Goal: Task Accomplishment & Management: Manage account settings

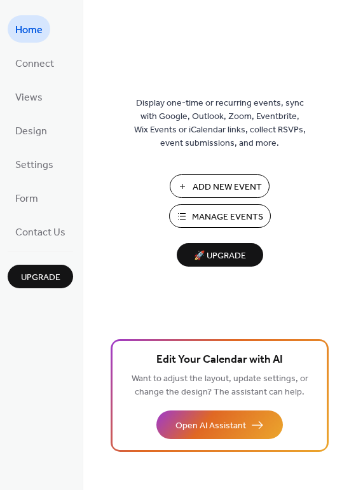
click at [197, 193] on span "Add New Event" at bounding box center [227, 187] width 69 height 13
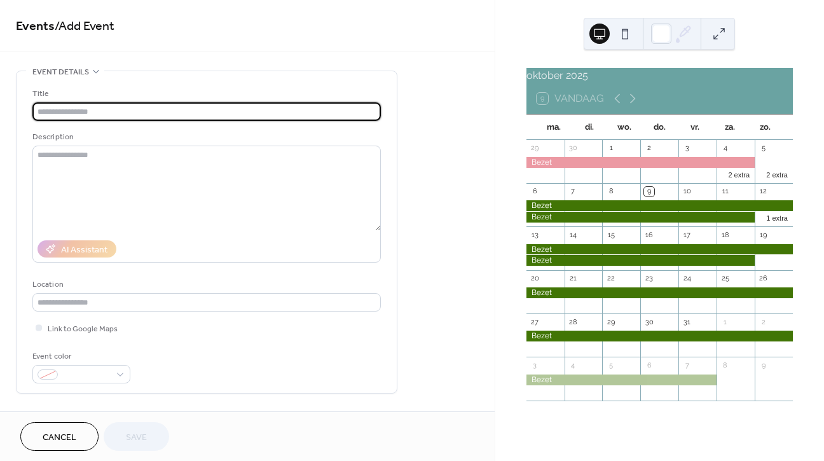
click at [208, 113] on input "text" at bounding box center [206, 111] width 349 height 18
type input "*****"
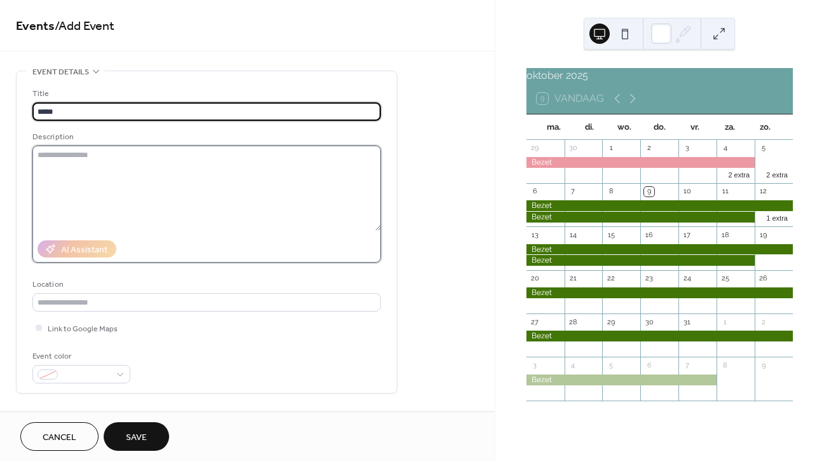
click at [162, 154] on textarea at bounding box center [206, 188] width 349 height 85
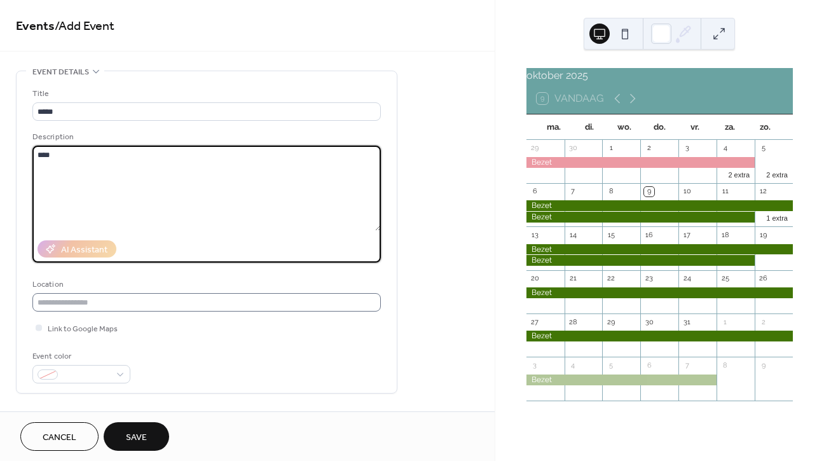
type textarea "****"
click at [107, 302] on input "text" at bounding box center [206, 302] width 349 height 18
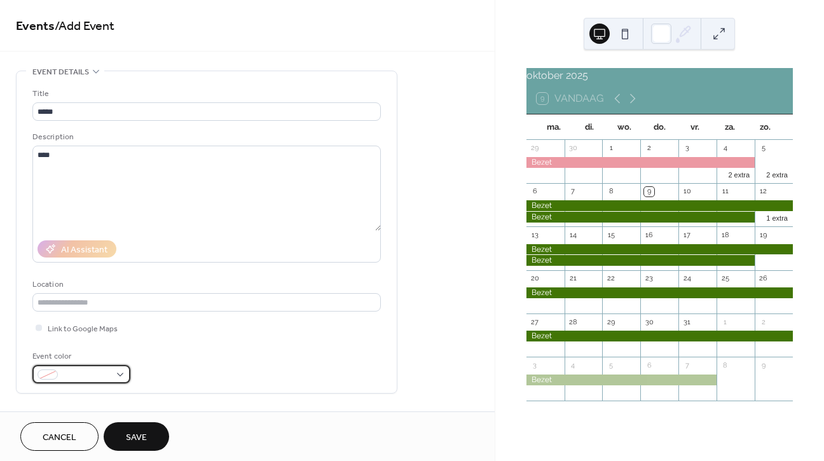
click at [120, 380] on div at bounding box center [81, 374] width 98 height 18
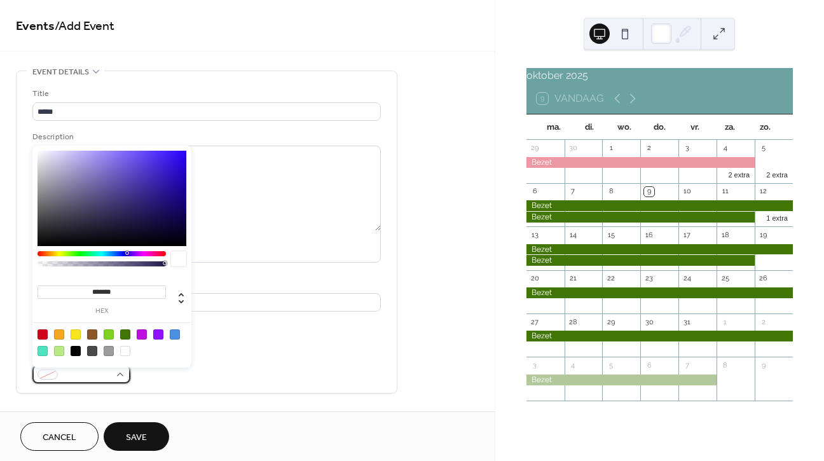
click at [120, 380] on div at bounding box center [81, 374] width 98 height 18
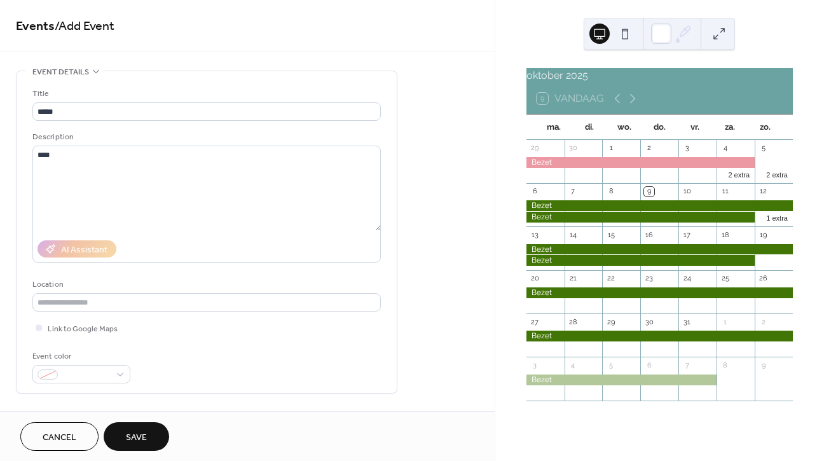
click at [571, 83] on div "oktober 2025" at bounding box center [660, 75] width 267 height 15
click at [564, 104] on div "9 Vandaag" at bounding box center [570, 98] width 67 height 11
click at [632, 106] on icon at bounding box center [632, 98] width 15 height 15
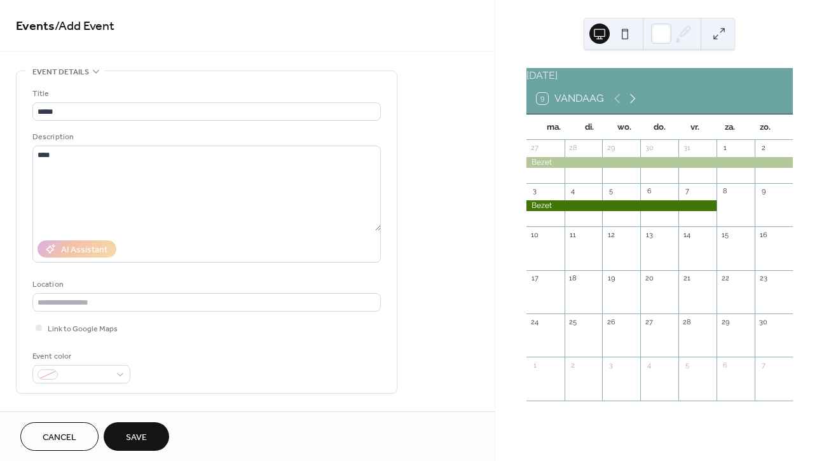
click at [632, 106] on icon at bounding box center [632, 98] width 15 height 15
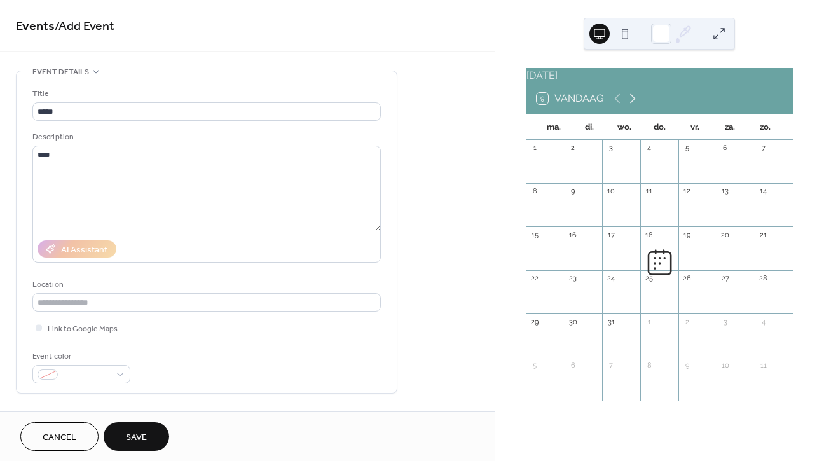
click at [632, 106] on icon at bounding box center [632, 98] width 15 height 15
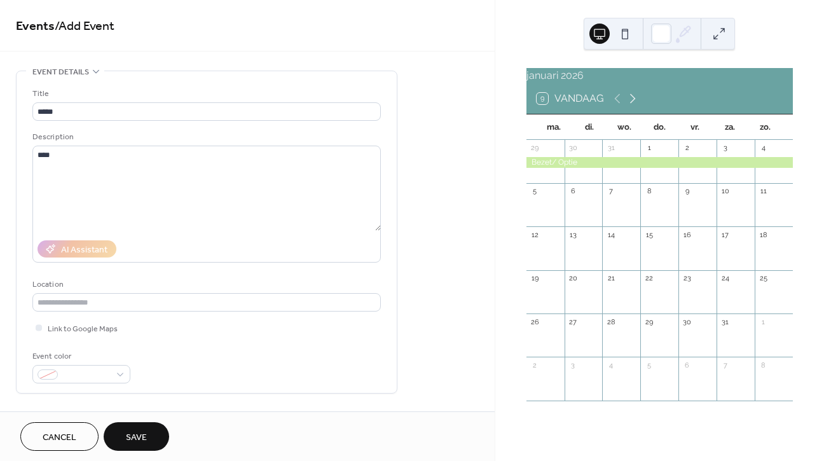
click at [632, 106] on icon at bounding box center [632, 98] width 15 height 15
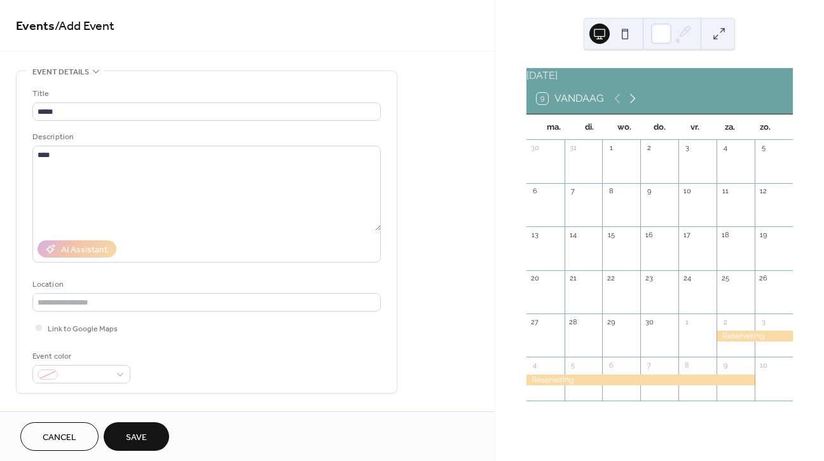
click at [632, 106] on icon at bounding box center [632, 98] width 15 height 15
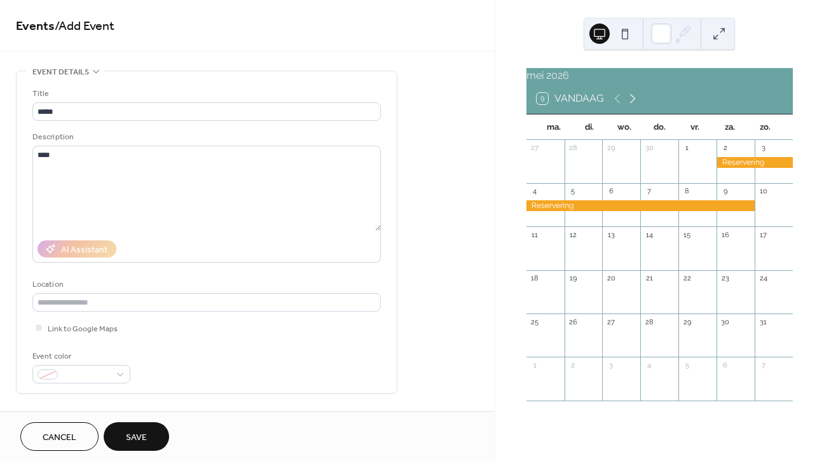
click at [632, 106] on icon at bounding box center [632, 98] width 15 height 15
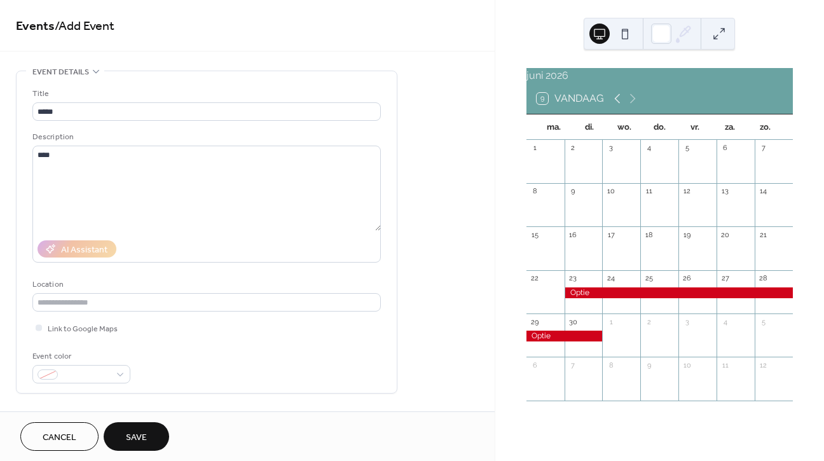
click at [615, 104] on icon at bounding box center [617, 99] width 6 height 10
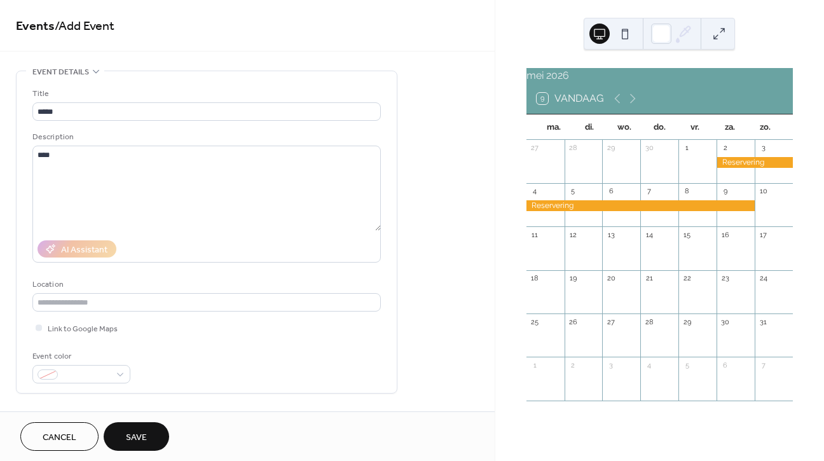
click at [557, 244] on div "11" at bounding box center [546, 234] width 38 height 17
click at [741, 168] on div at bounding box center [755, 162] width 76 height 11
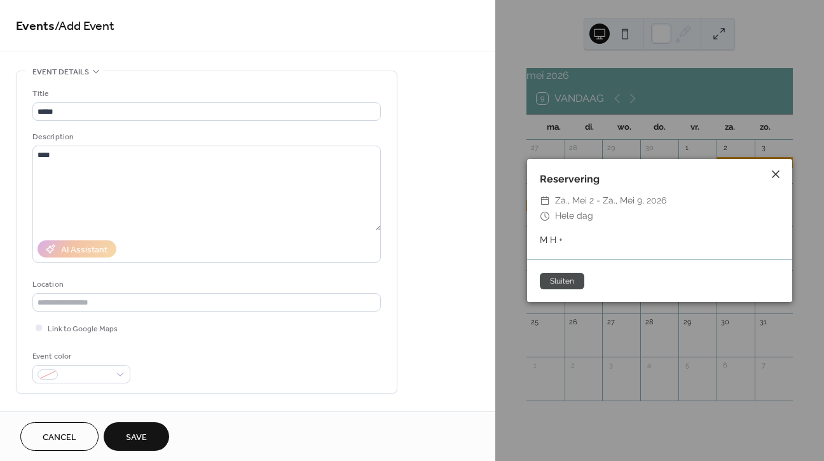
click at [775, 176] on icon at bounding box center [776, 174] width 8 height 8
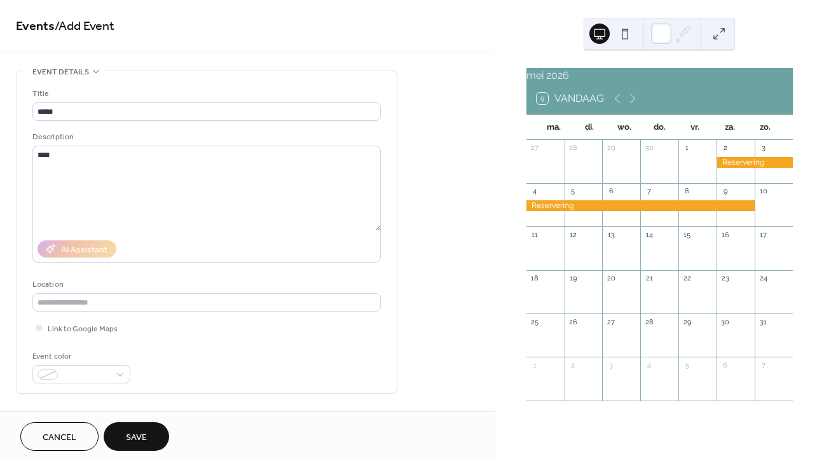
click at [555, 256] on div at bounding box center [546, 255] width 38 height 22
click at [596, 107] on button "9 Vandaag" at bounding box center [570, 99] width 76 height 18
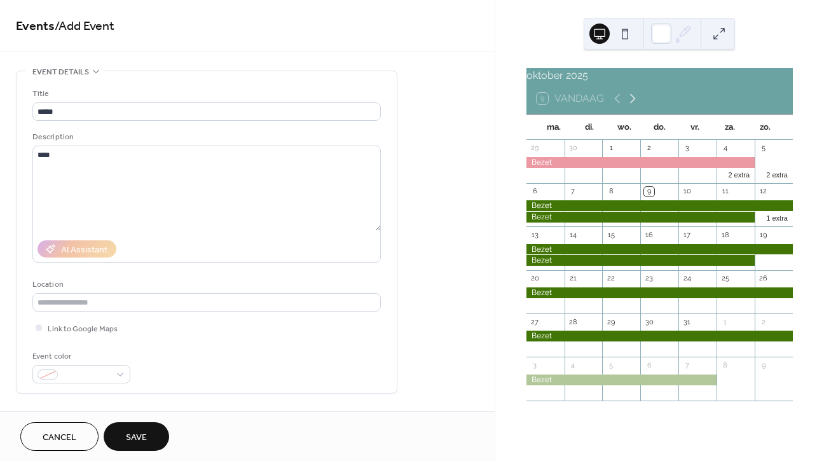
click at [634, 106] on icon at bounding box center [632, 98] width 15 height 15
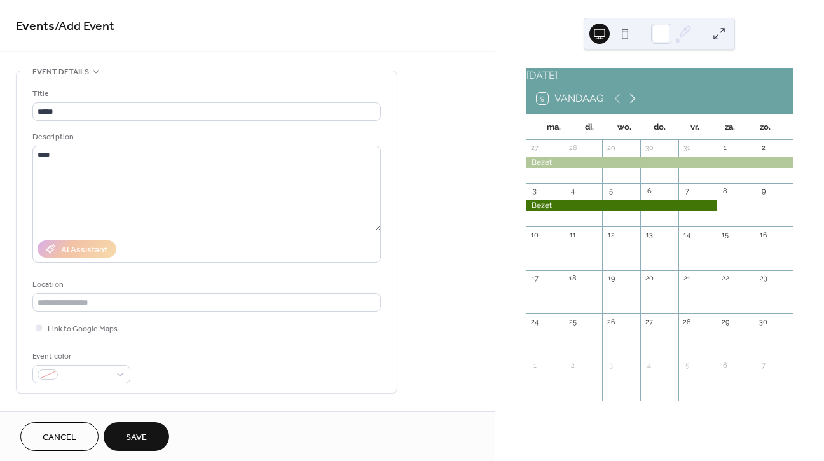
click at [634, 106] on icon at bounding box center [632, 98] width 15 height 15
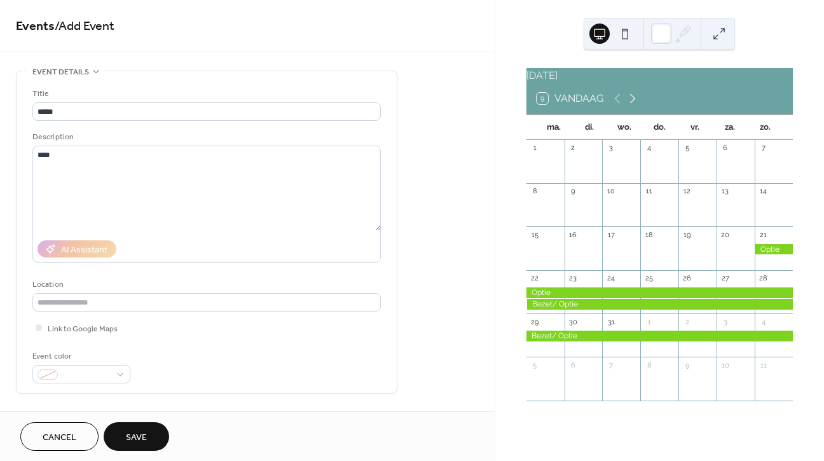
click at [634, 106] on icon at bounding box center [632, 98] width 15 height 15
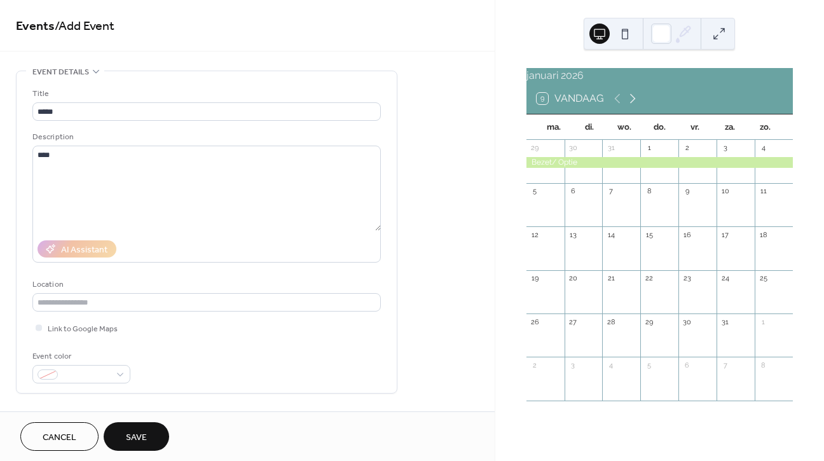
click at [634, 106] on icon at bounding box center [632, 98] width 15 height 15
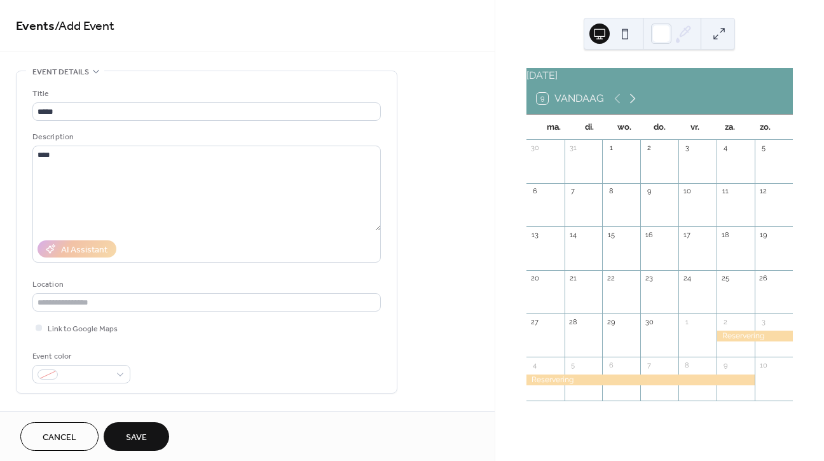
click at [634, 106] on icon at bounding box center [632, 98] width 15 height 15
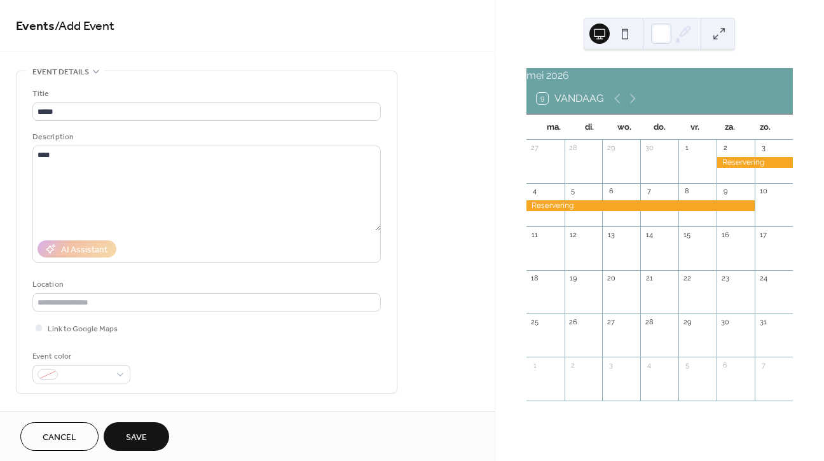
click at [721, 168] on div at bounding box center [755, 162] width 76 height 11
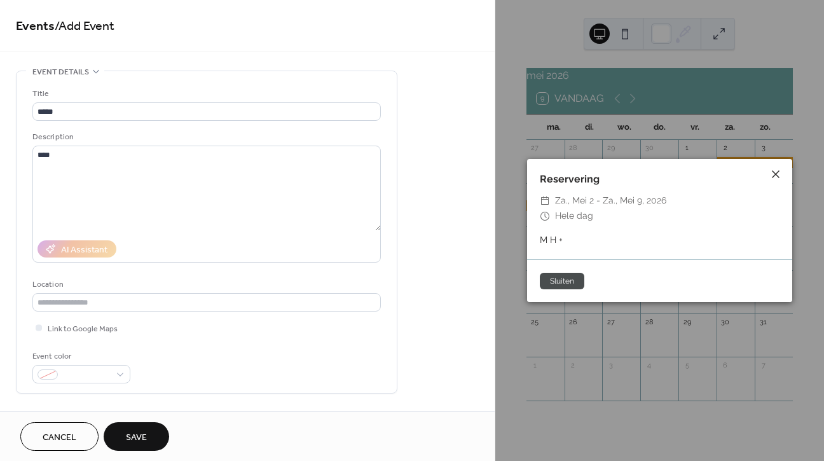
click at [779, 175] on icon at bounding box center [775, 174] width 15 height 15
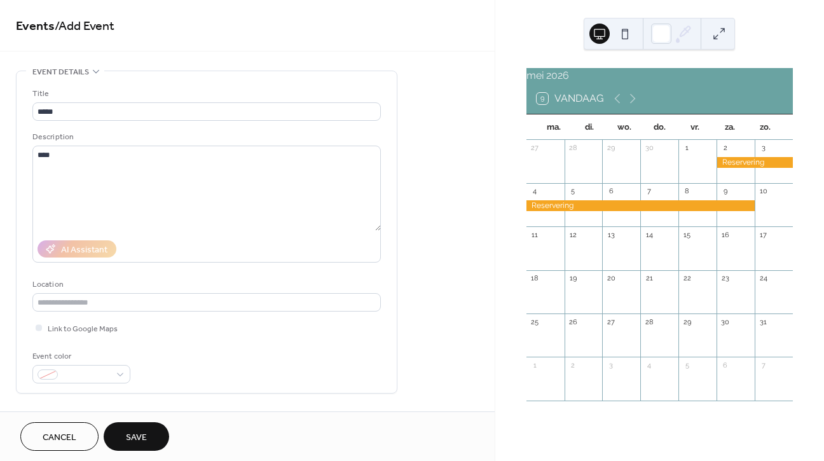
click at [540, 240] on div "11" at bounding box center [535, 235] width 10 height 10
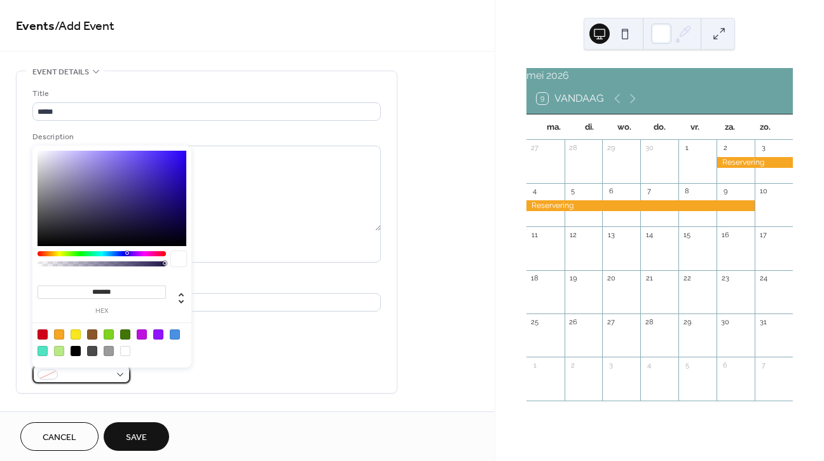
click at [119, 375] on div at bounding box center [81, 374] width 98 height 18
click at [45, 333] on div at bounding box center [43, 334] width 10 height 10
type input "*******"
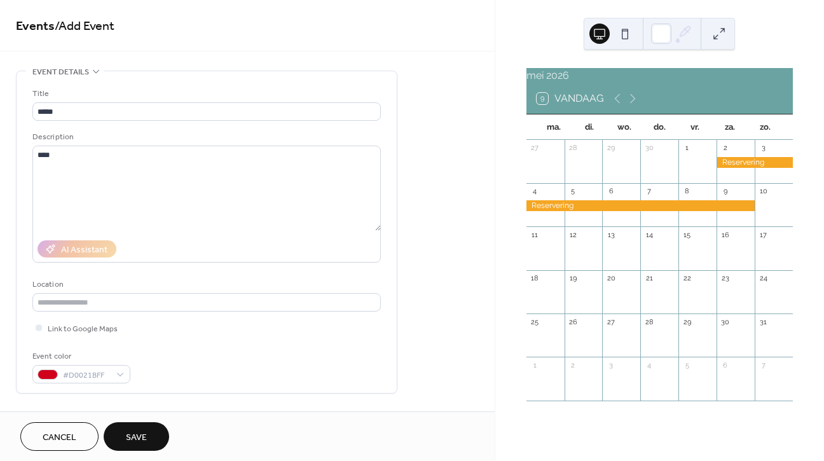
click at [127, 431] on span "Save" at bounding box center [136, 437] width 21 height 13
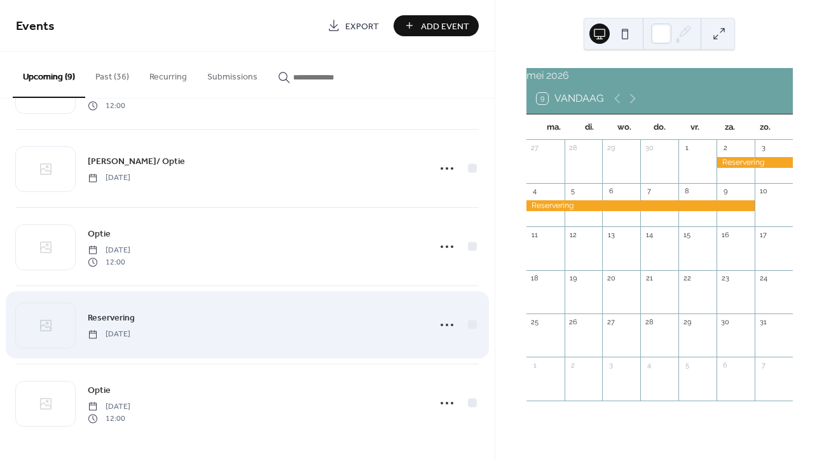
scroll to position [379, 0]
click at [187, 341] on div "Reservering Saturday, May 2, 2026" at bounding box center [247, 325] width 463 height 78
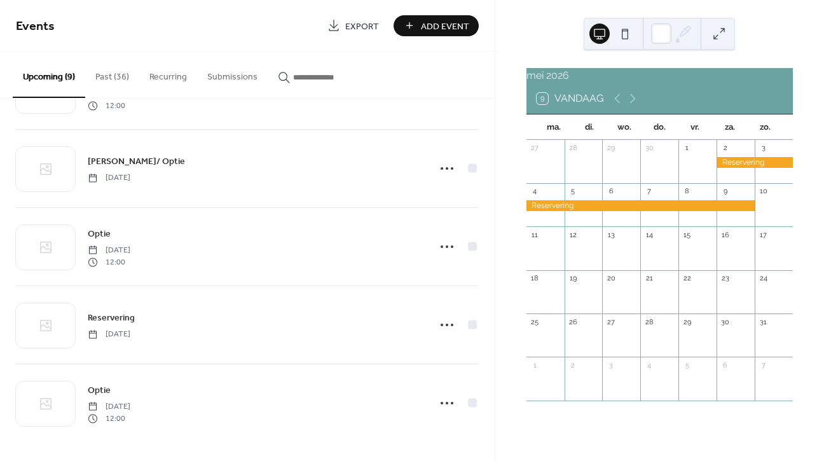
click at [563, 244] on div "11" at bounding box center [546, 234] width 38 height 17
click at [440, 29] on span "Add Event" at bounding box center [445, 26] width 48 height 13
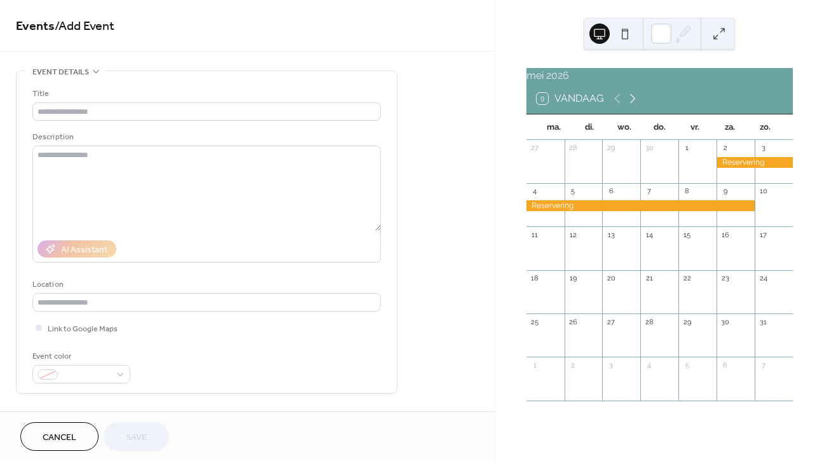
click at [632, 106] on icon at bounding box center [632, 98] width 15 height 15
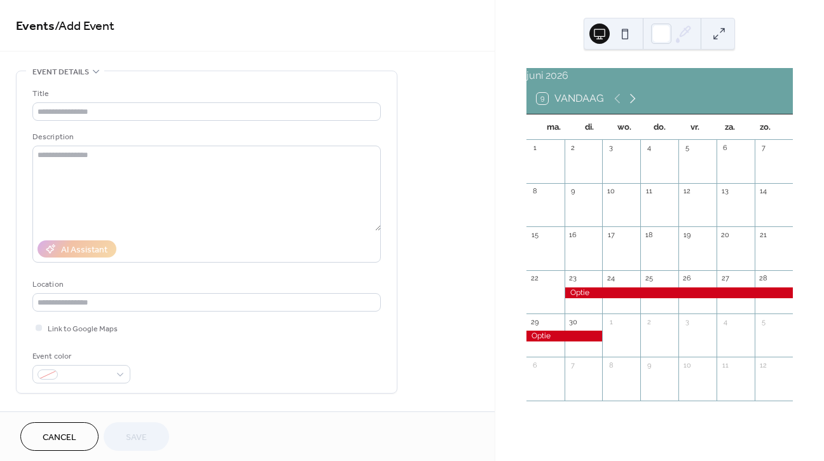
click at [632, 106] on icon at bounding box center [632, 98] width 15 height 15
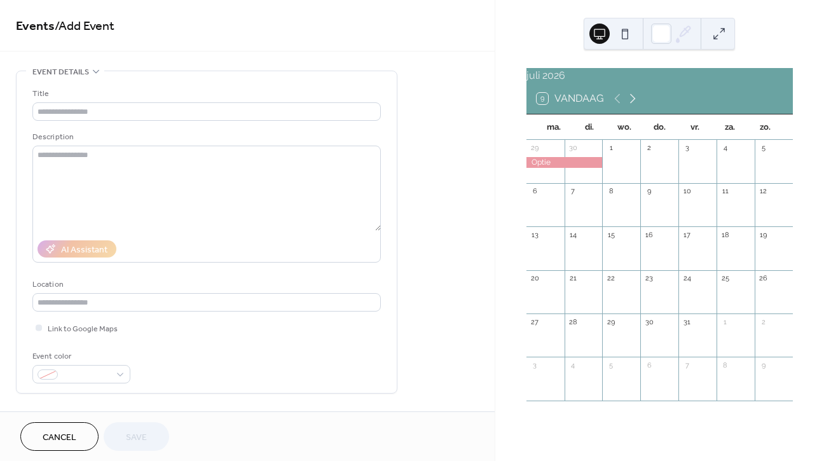
click at [632, 106] on icon at bounding box center [632, 98] width 15 height 15
click at [618, 104] on icon at bounding box center [617, 99] width 6 height 10
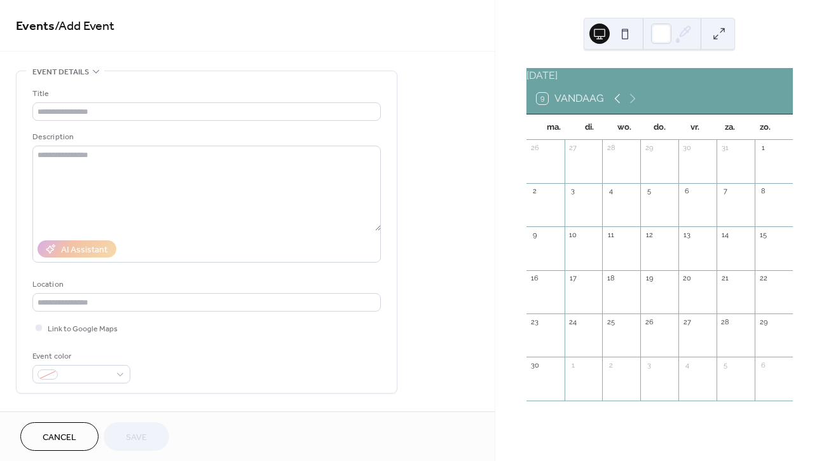
click at [618, 104] on icon at bounding box center [617, 99] width 6 height 10
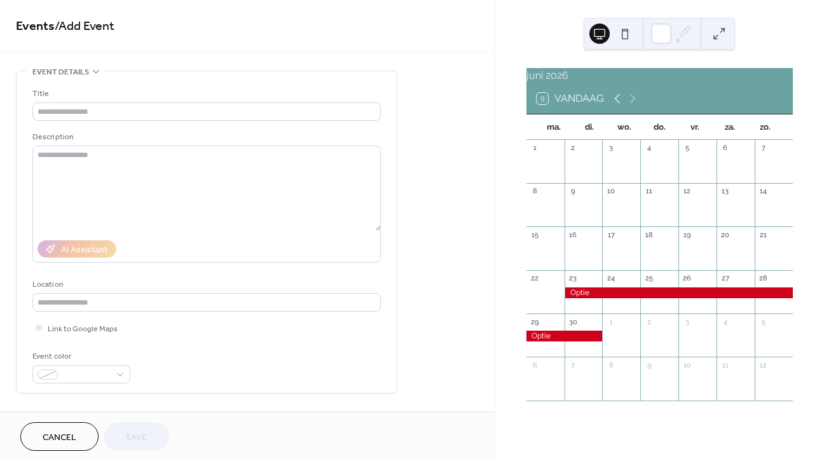
click at [618, 104] on icon at bounding box center [617, 99] width 6 height 10
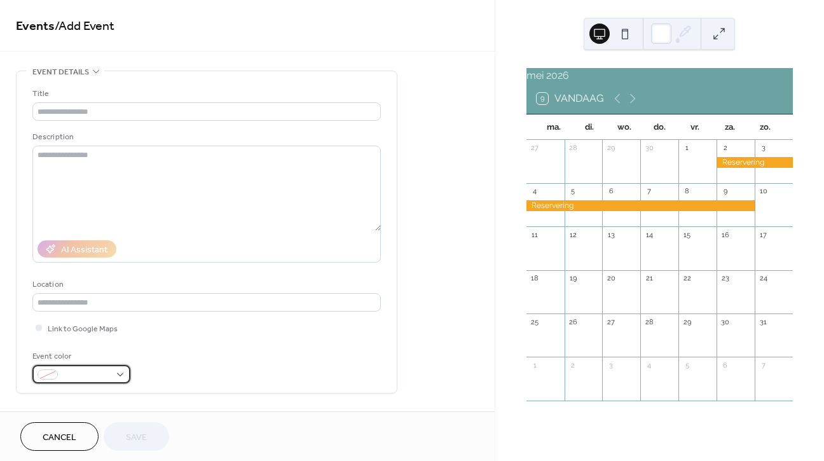
click at [120, 378] on div at bounding box center [81, 374] width 98 height 18
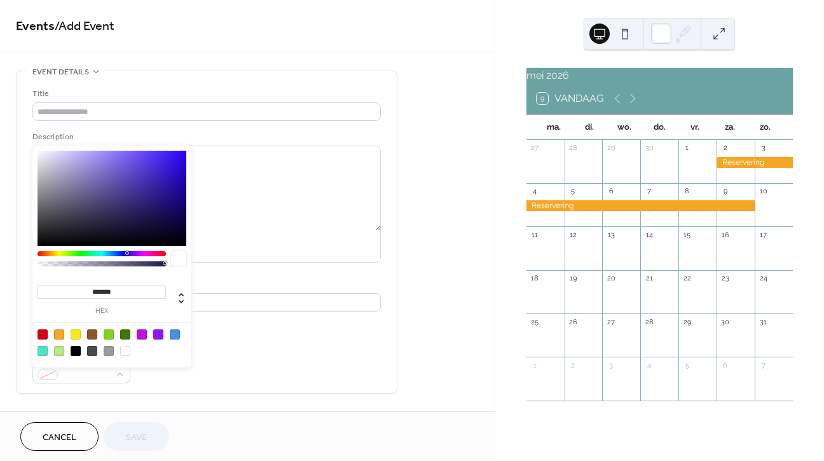
click at [42, 336] on div at bounding box center [43, 334] width 10 height 10
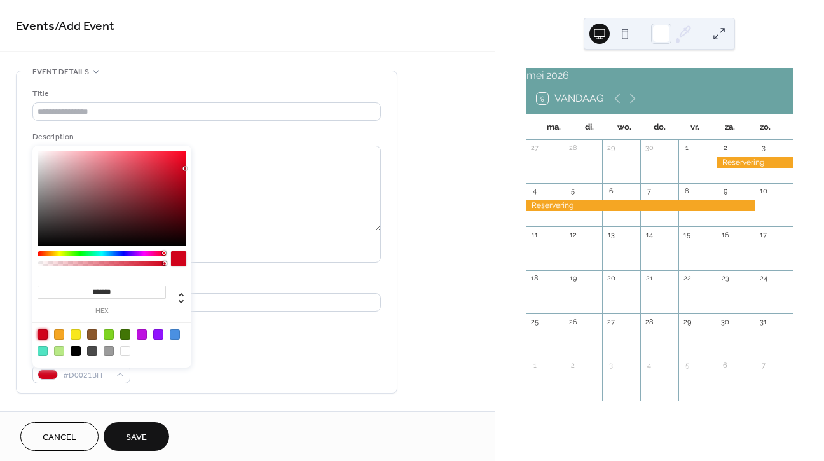
type input "*******"
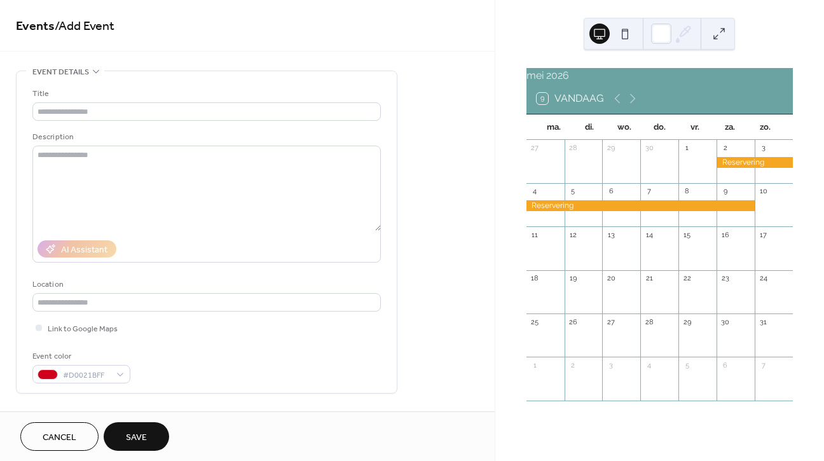
click at [249, 343] on div "Title Description AI Assistant Location Link to Google Maps Event color #D0021B…" at bounding box center [206, 235] width 349 height 296
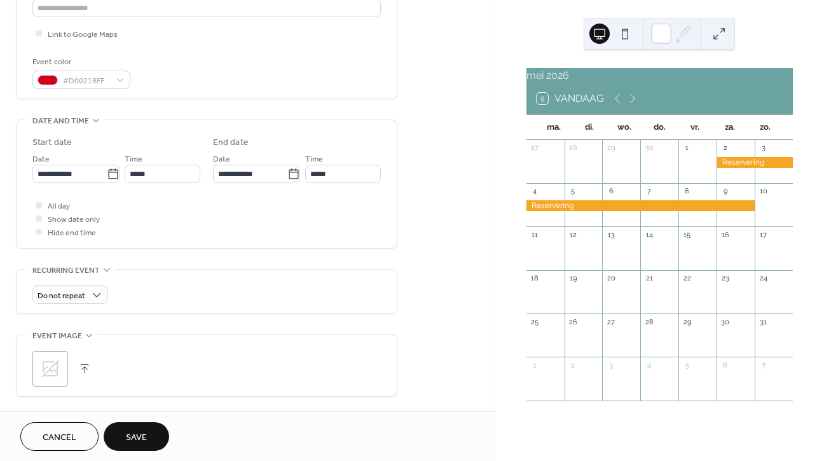
scroll to position [296, 0]
click at [555, 107] on button "9 Vandaag" at bounding box center [570, 99] width 76 height 18
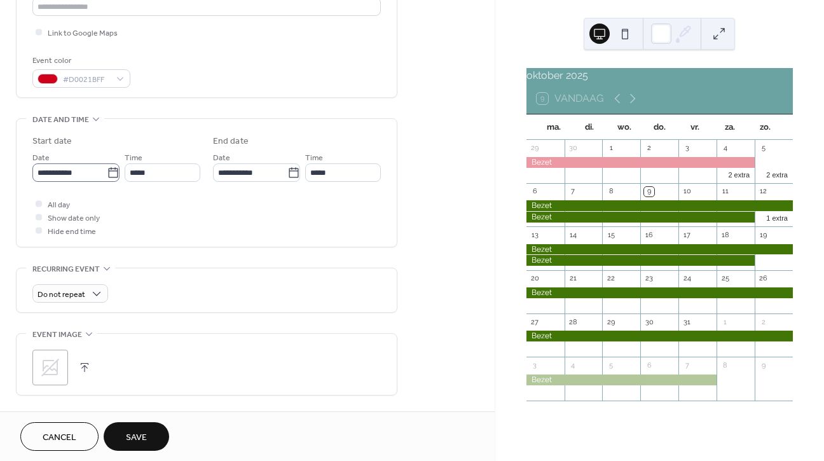
click at [114, 179] on icon at bounding box center [113, 173] width 13 height 13
click at [107, 180] on input "**********" at bounding box center [69, 172] width 74 height 18
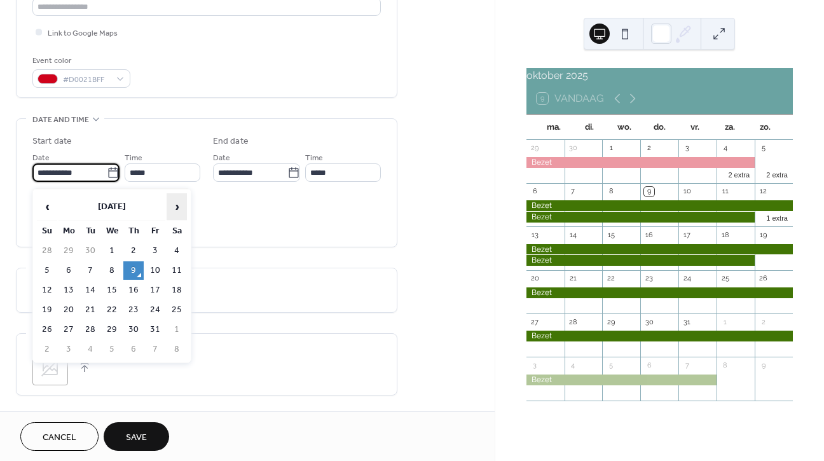
click at [174, 211] on span "›" at bounding box center [176, 206] width 19 height 25
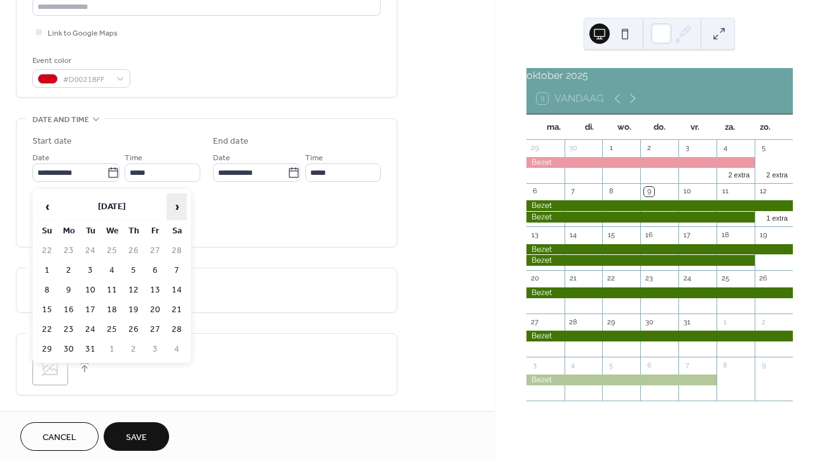
click at [174, 211] on span "›" at bounding box center [176, 206] width 19 height 25
click at [72, 291] on td "11" at bounding box center [69, 290] width 20 height 18
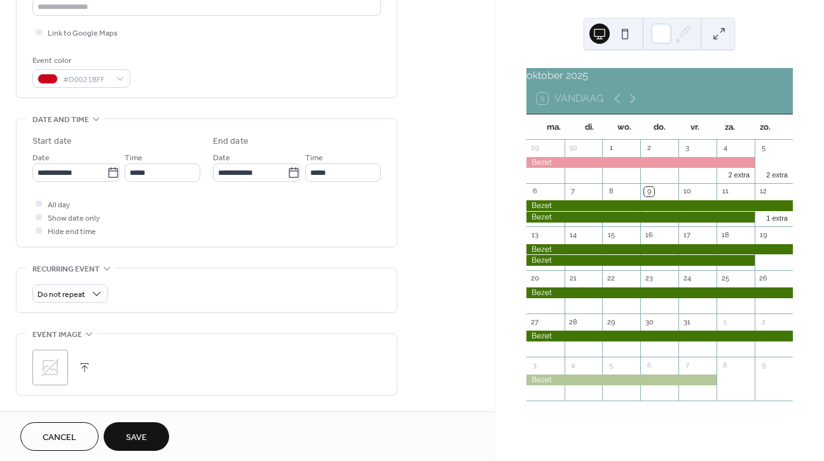
type input "**********"
click at [291, 179] on icon at bounding box center [294, 173] width 13 height 13
click at [288, 179] on input "**********" at bounding box center [250, 172] width 74 height 18
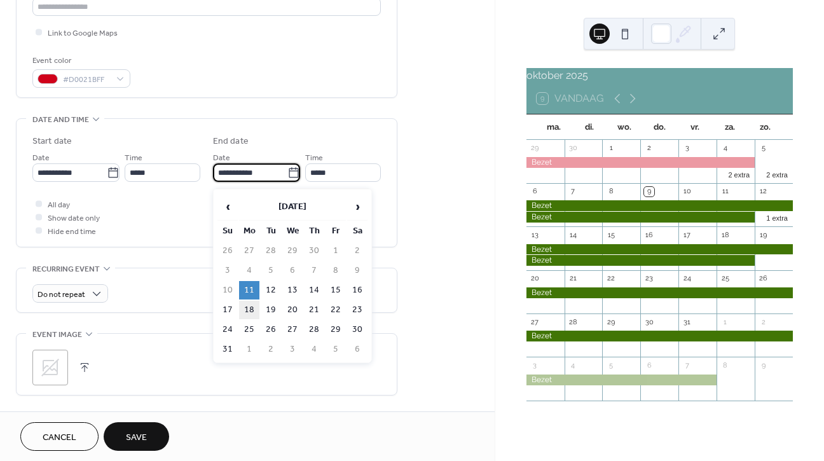
click at [253, 305] on td "18" at bounding box center [249, 310] width 20 height 18
type input "**********"
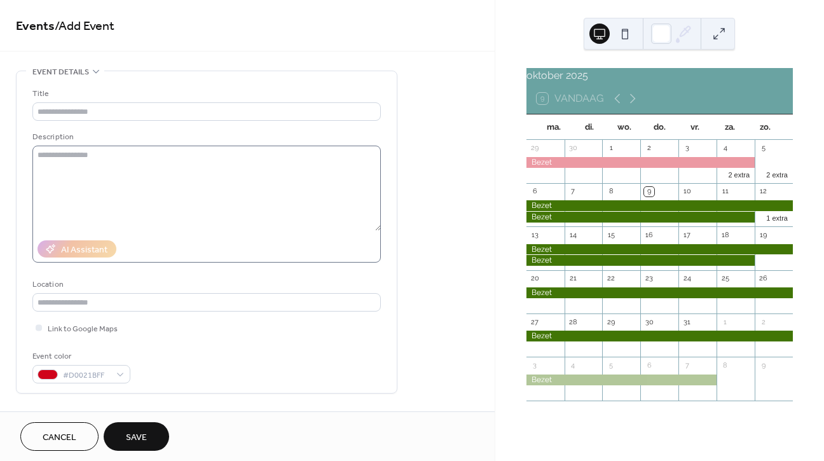
scroll to position [0, 0]
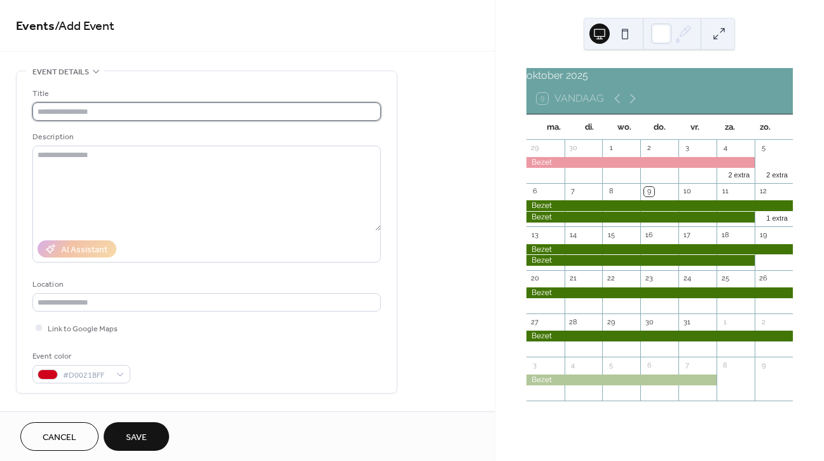
click at [77, 115] on input "text" at bounding box center [206, 111] width 349 height 18
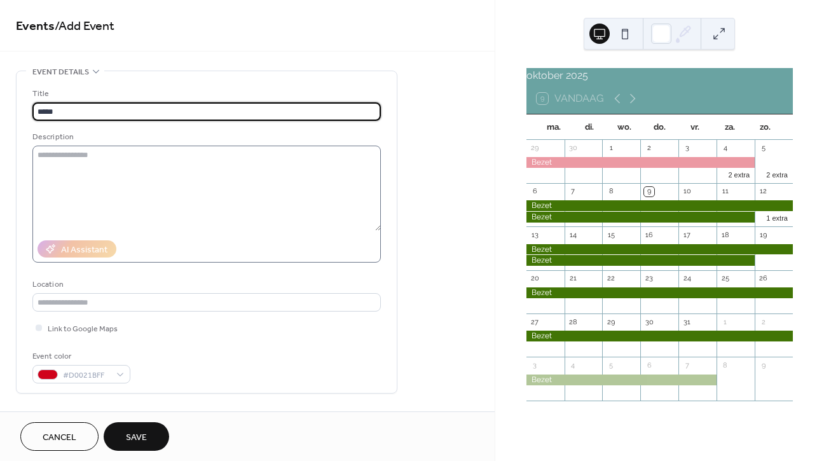
type input "*****"
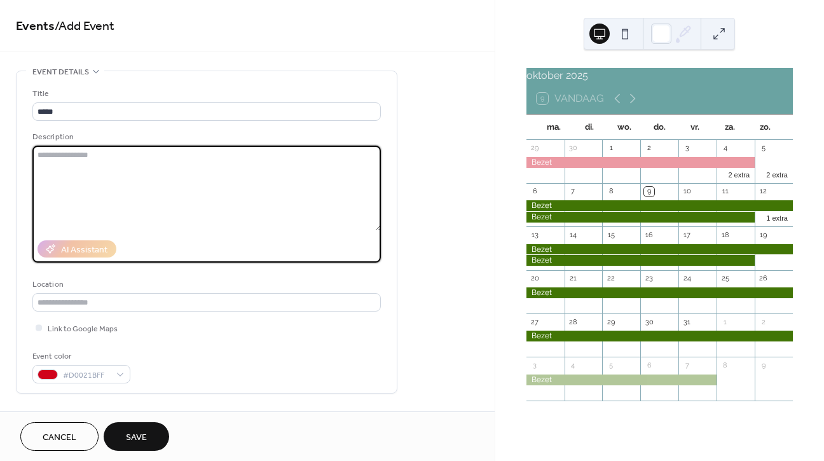
click at [67, 153] on textarea at bounding box center [206, 188] width 349 height 85
type textarea "****"
click at [139, 431] on span "Save" at bounding box center [136, 437] width 21 height 13
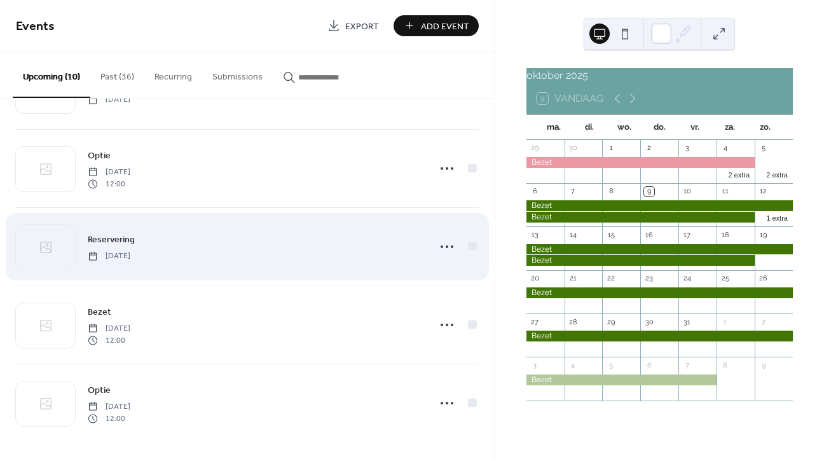
scroll to position [457, 0]
click at [221, 257] on div "Reservering Saturday, May 2, 2026" at bounding box center [254, 246] width 333 height 29
click at [441, 248] on icon at bounding box center [447, 247] width 20 height 20
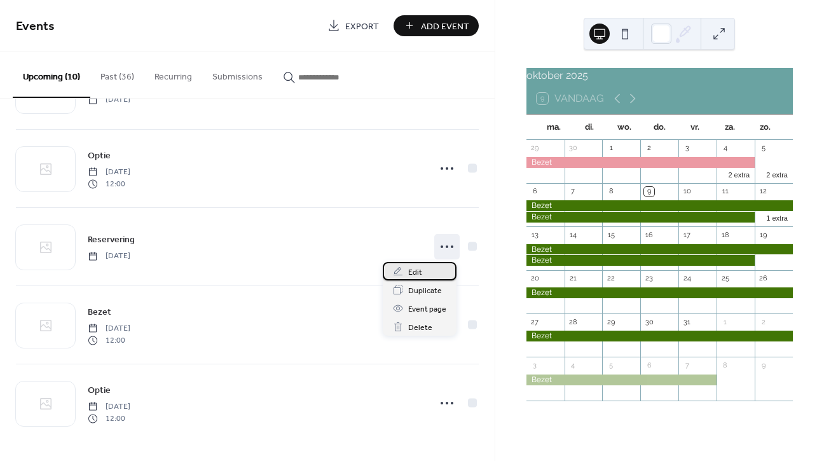
click at [416, 271] on span "Edit" at bounding box center [415, 272] width 14 height 13
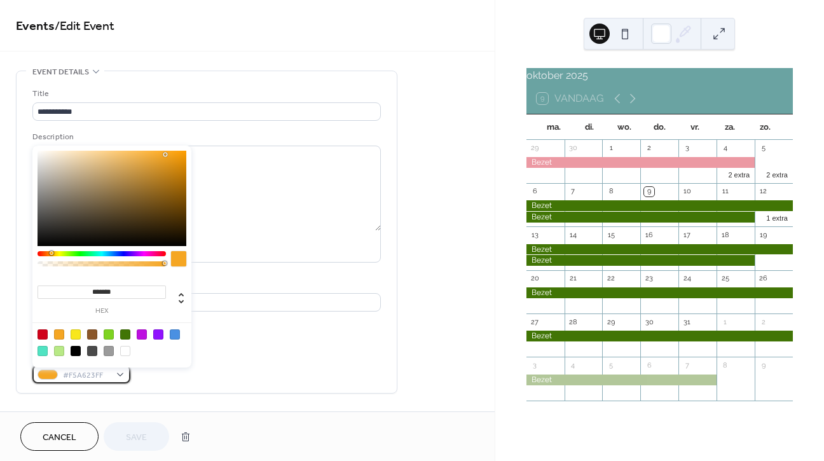
click at [121, 375] on div "#F5A623FF" at bounding box center [81, 374] width 98 height 18
click at [41, 333] on div at bounding box center [43, 334] width 10 height 10
type input "*******"
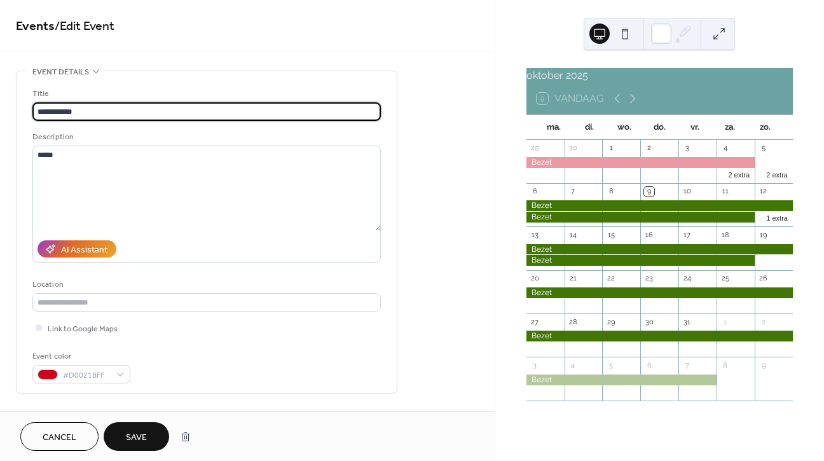
drag, startPoint x: 92, startPoint y: 110, endPoint x: 33, endPoint y: 107, distance: 58.6
click at [33, 107] on input "**********" at bounding box center [206, 111] width 349 height 18
type input "*****"
click at [127, 438] on span "Save" at bounding box center [136, 437] width 21 height 13
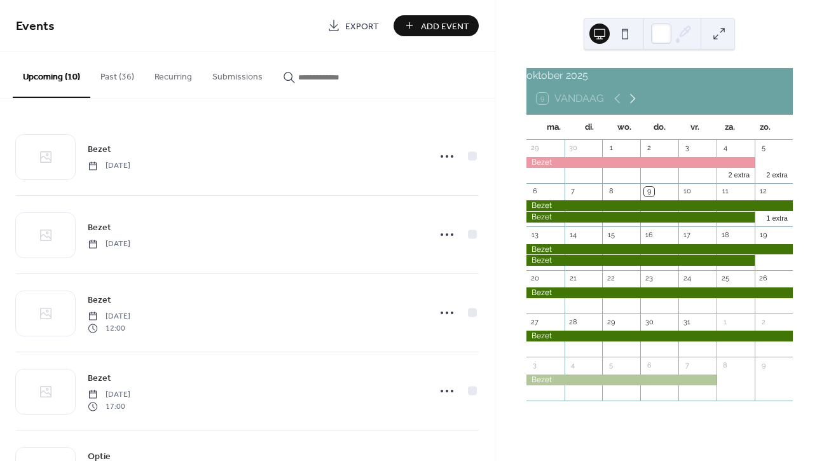
click at [634, 104] on icon at bounding box center [633, 99] width 6 height 10
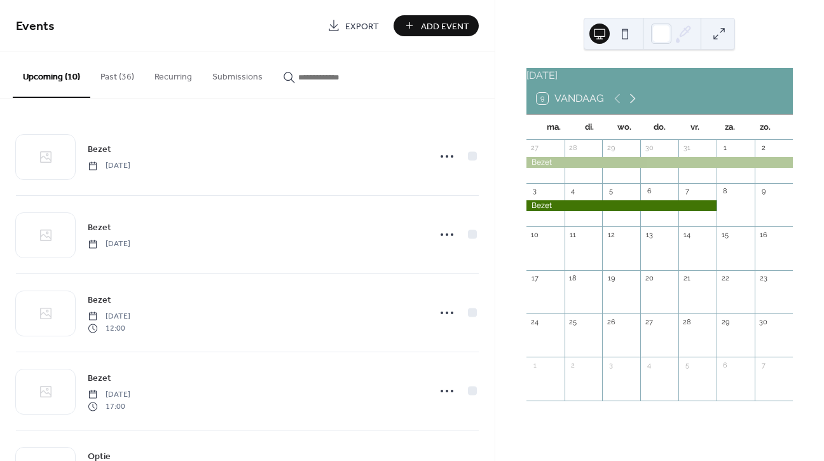
click at [634, 104] on icon at bounding box center [633, 99] width 6 height 10
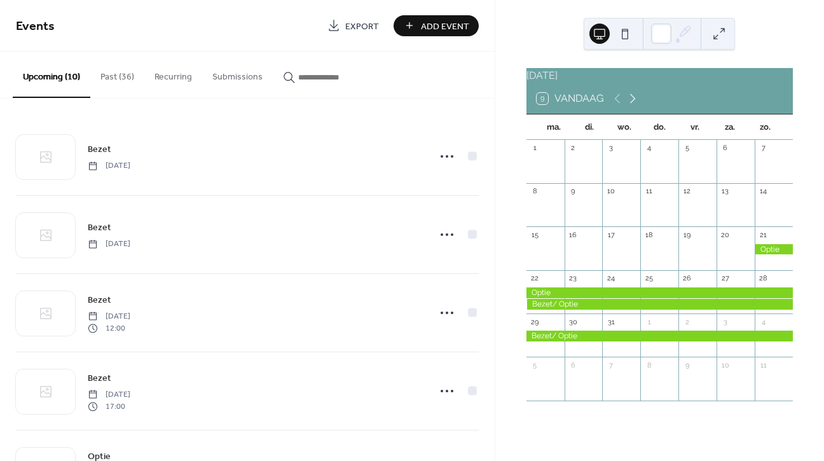
click at [634, 104] on icon at bounding box center [633, 99] width 6 height 10
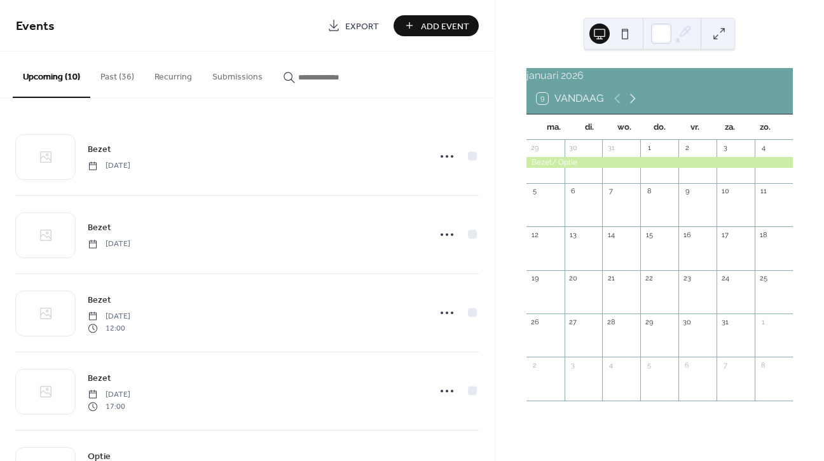
click at [634, 104] on icon at bounding box center [633, 99] width 6 height 10
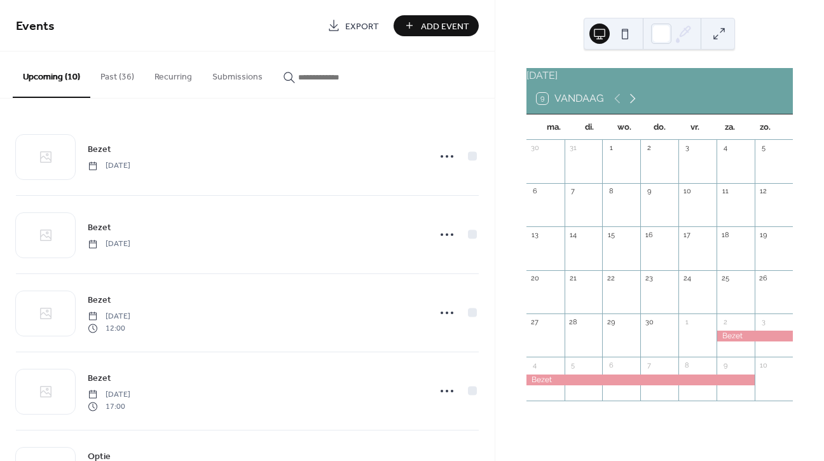
click at [634, 104] on icon at bounding box center [633, 99] width 6 height 10
